Goal: Task Accomplishment & Management: Manage account settings

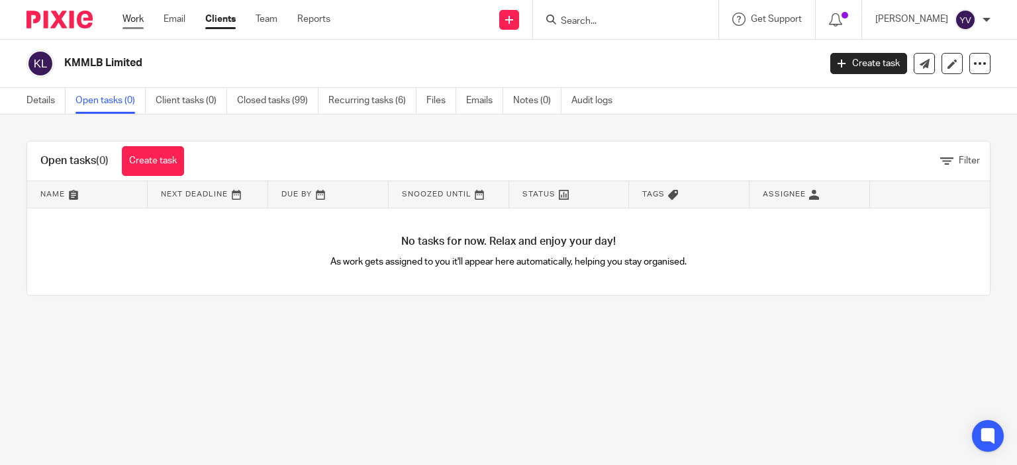
click at [132, 18] on link "Work" at bounding box center [132, 19] width 21 height 13
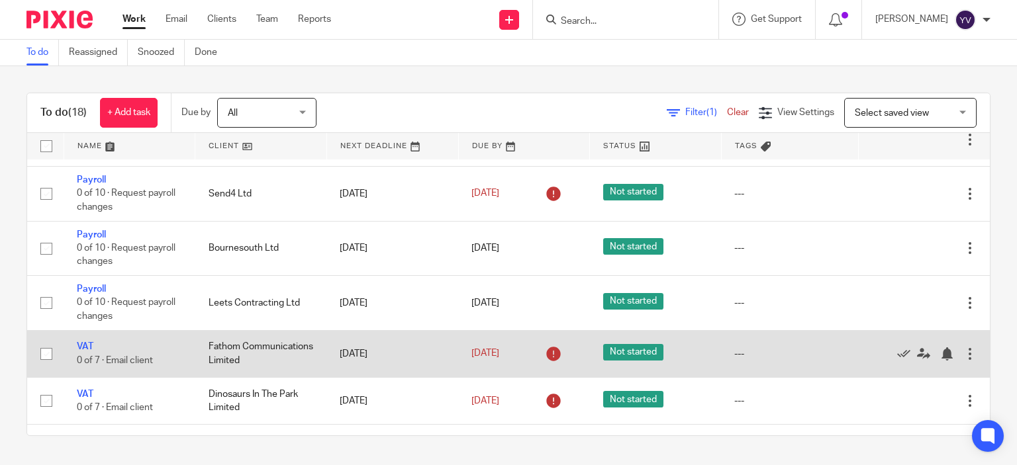
scroll to position [571, 0]
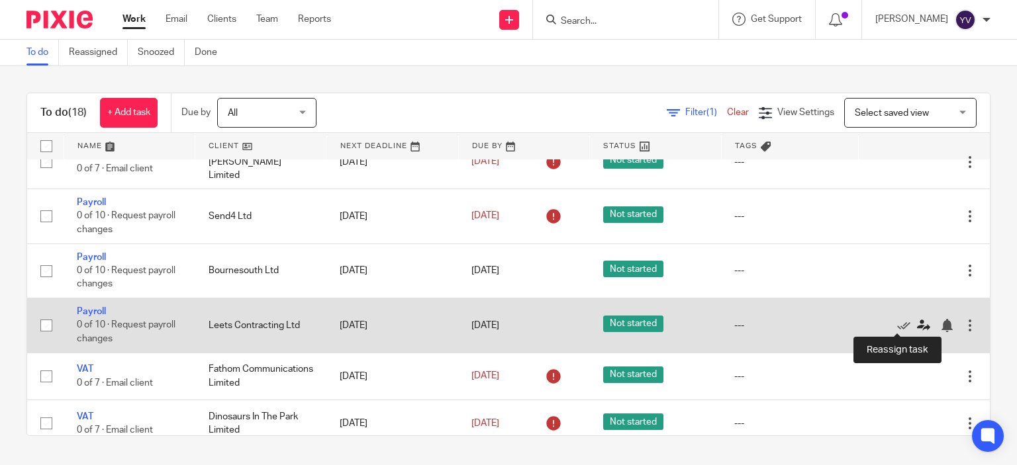
click at [917, 320] on icon at bounding box center [923, 325] width 13 height 13
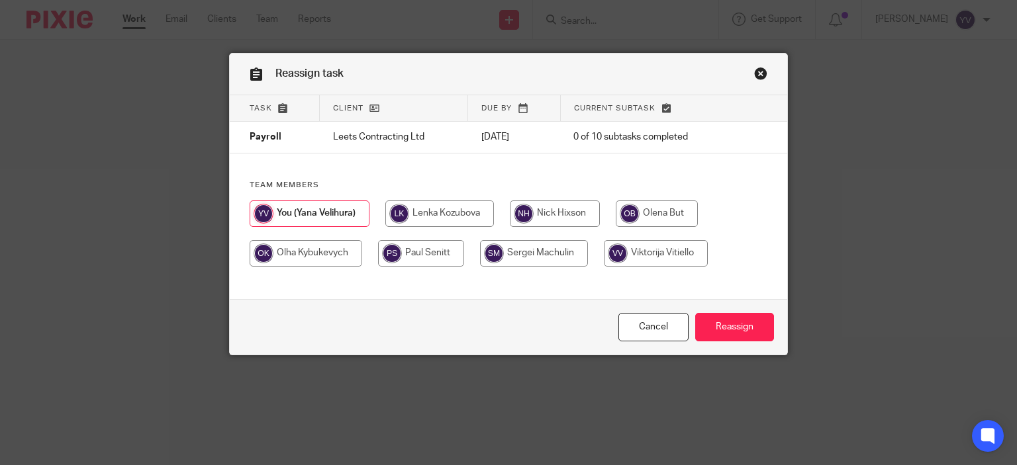
click at [328, 255] on input "radio" at bounding box center [306, 253] width 113 height 26
radio input "true"
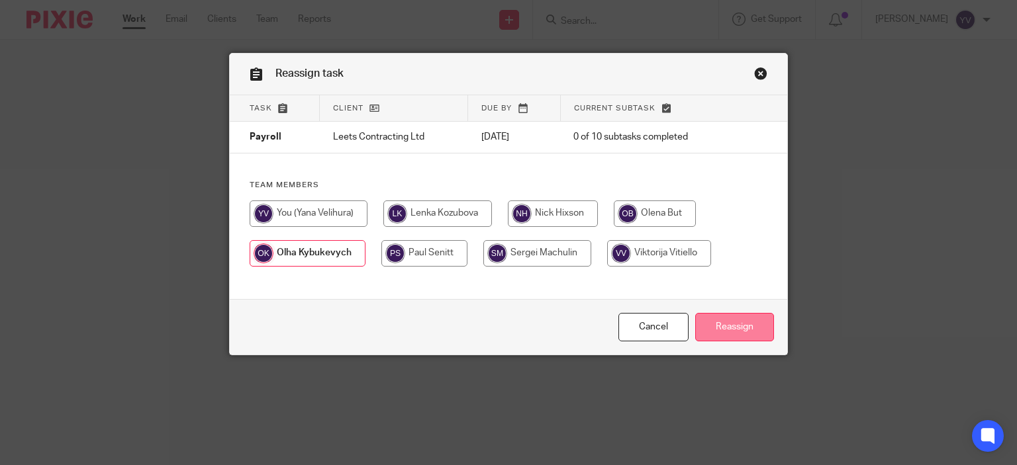
click at [739, 330] on input "Reassign" at bounding box center [734, 327] width 79 height 28
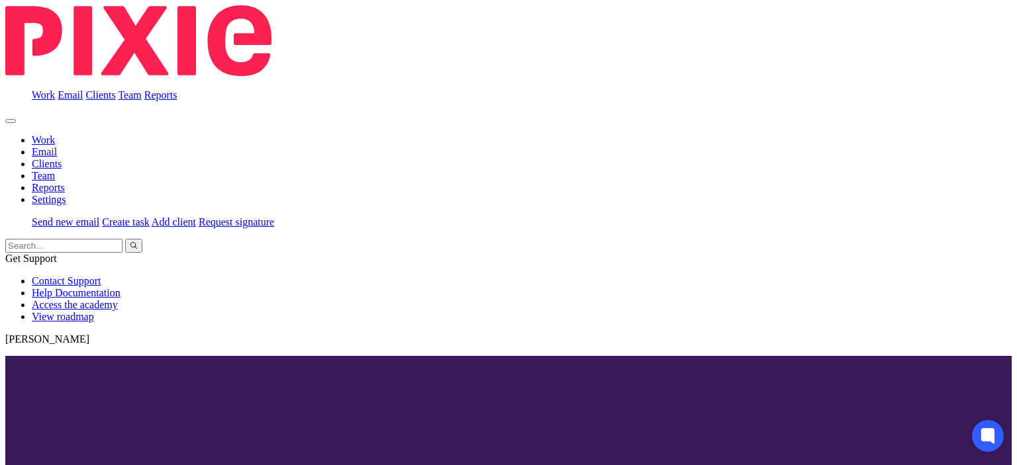
scroll to position [516, 0]
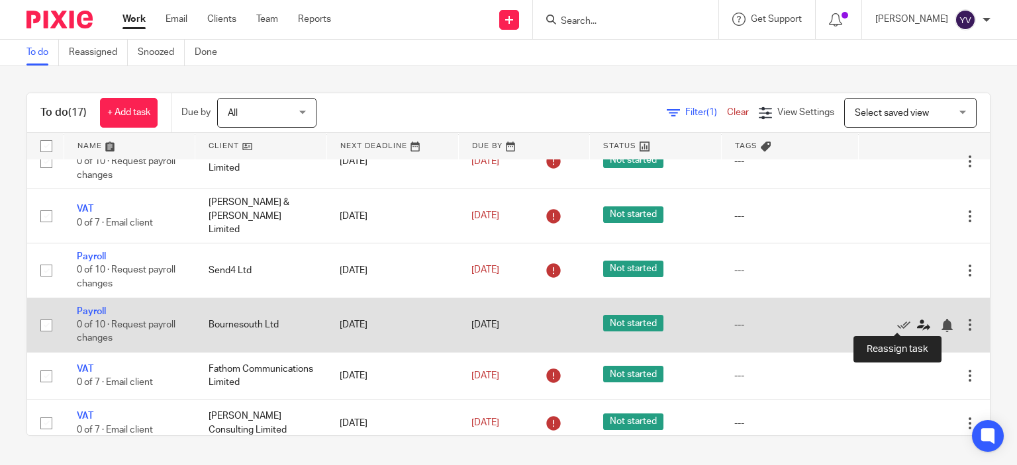
click at [917, 325] on icon at bounding box center [923, 325] width 13 height 13
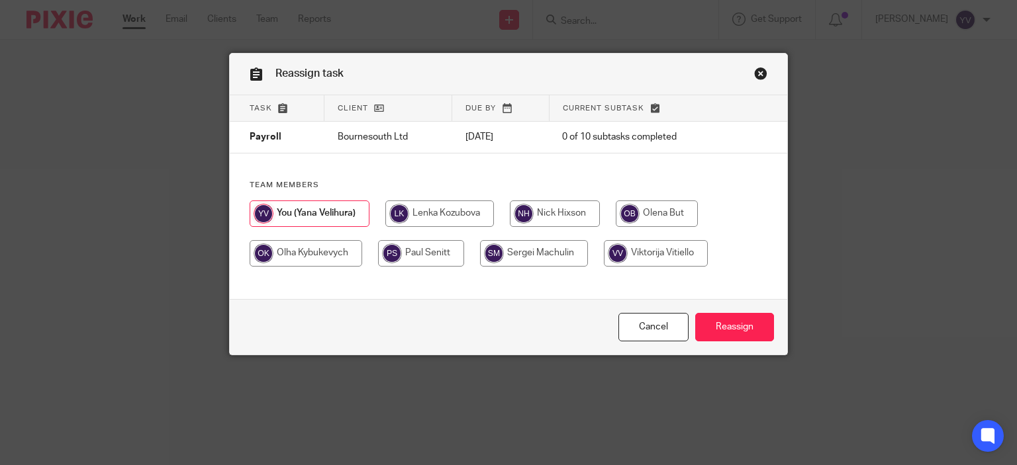
click at [310, 251] on input "radio" at bounding box center [306, 253] width 113 height 26
radio input "true"
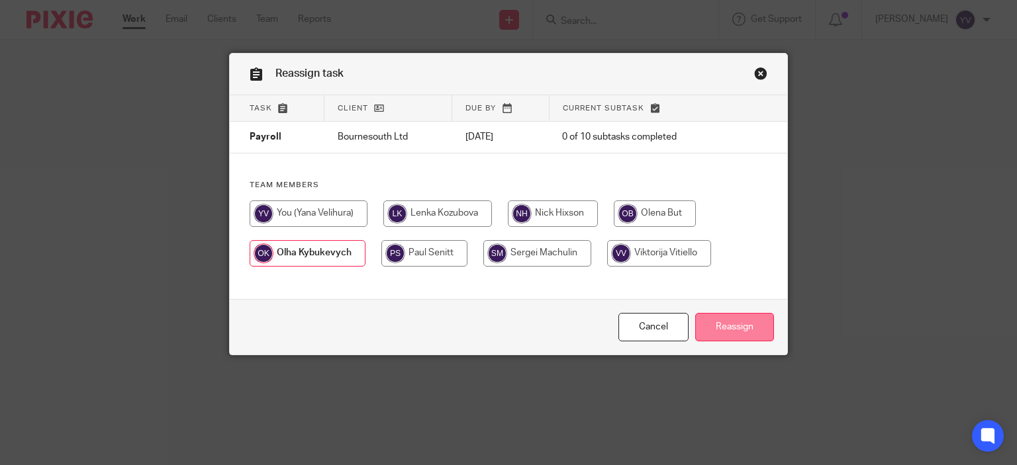
click at [723, 329] on input "Reassign" at bounding box center [734, 327] width 79 height 28
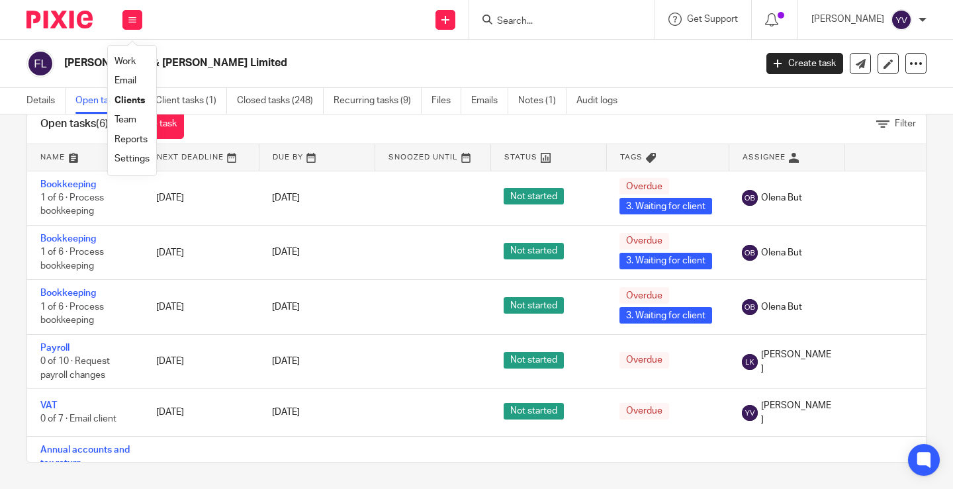
scroll to position [66, 0]
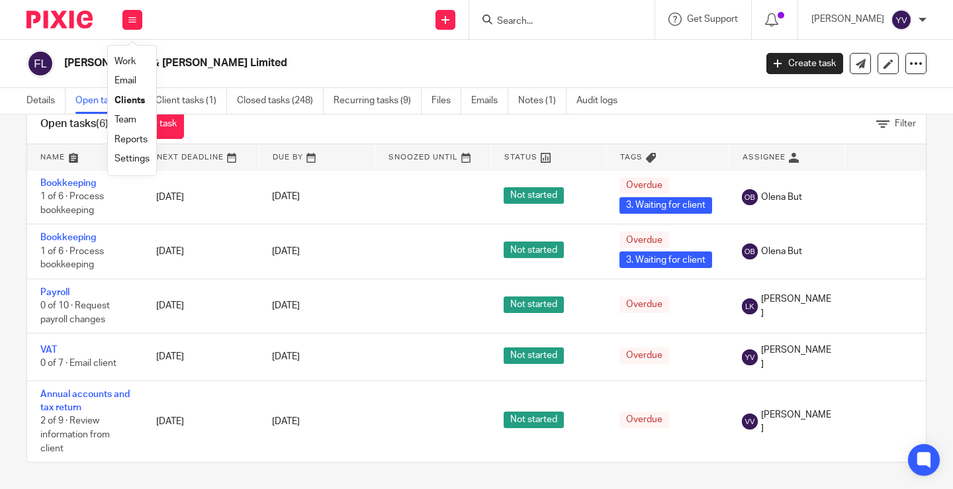
click at [130, 118] on link "Team" at bounding box center [126, 119] width 22 height 9
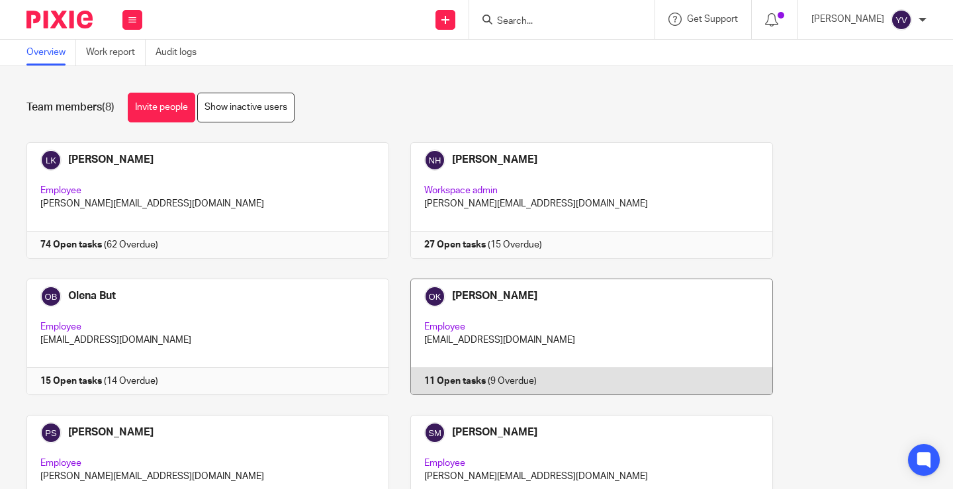
click at [480, 297] on link at bounding box center [581, 337] width 384 height 116
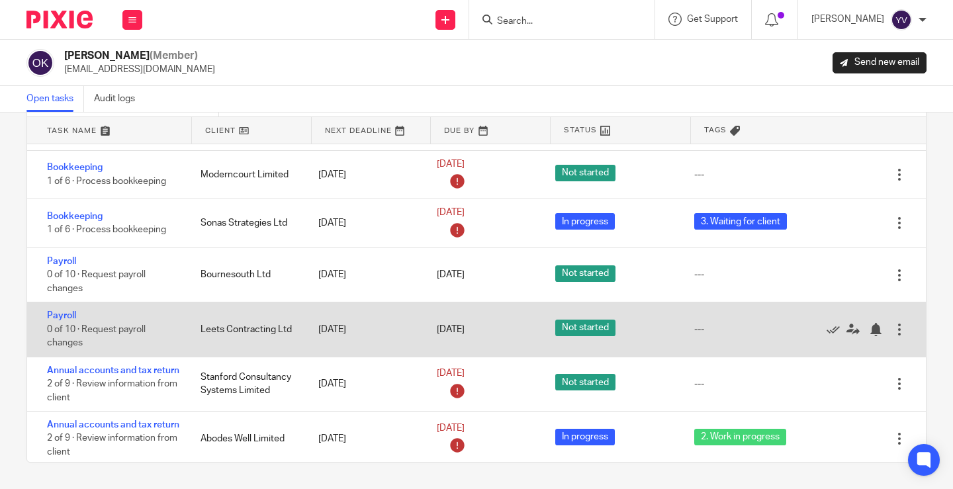
scroll to position [213, 0]
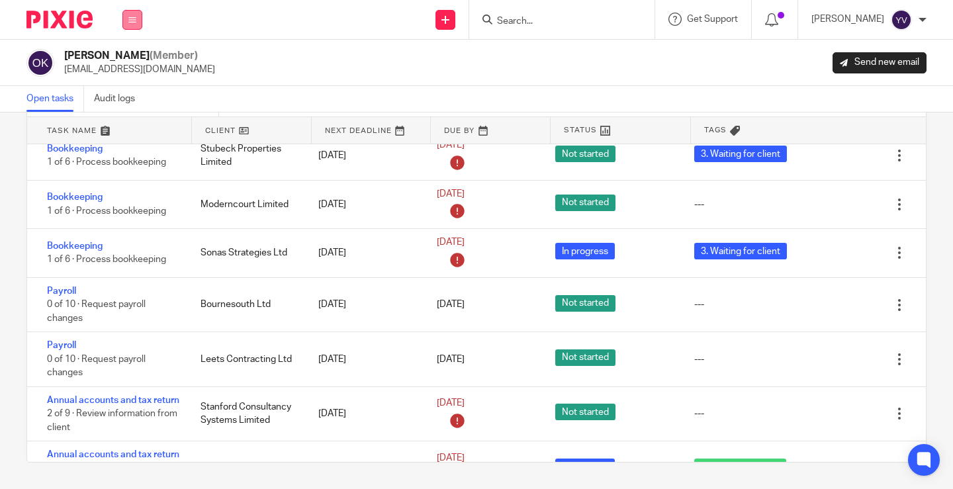
drag, startPoint x: 128, startPoint y: 17, endPoint x: 128, endPoint y: 26, distance: 8.6
click at [128, 18] on button at bounding box center [132, 20] width 20 height 20
click at [131, 61] on link "Work" at bounding box center [125, 61] width 21 height 9
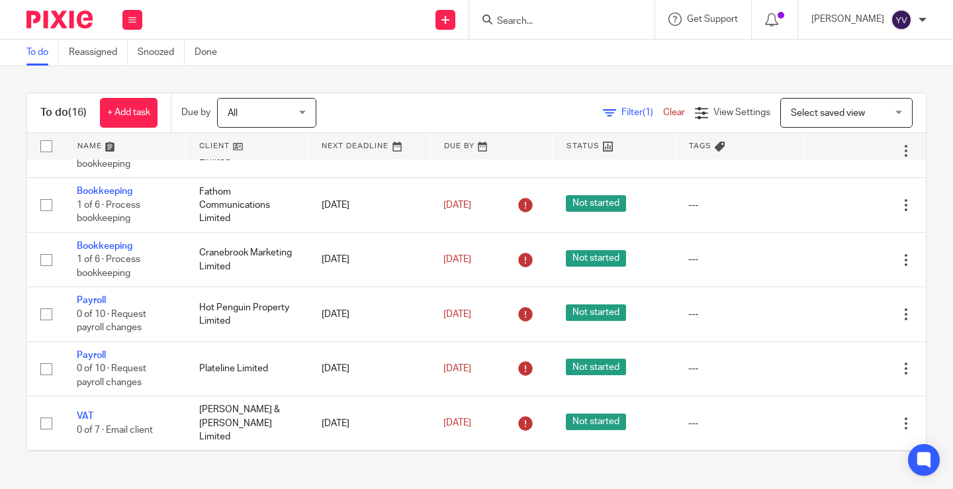
scroll to position [331, 0]
